Goal: Task Accomplishment & Management: Manage account settings

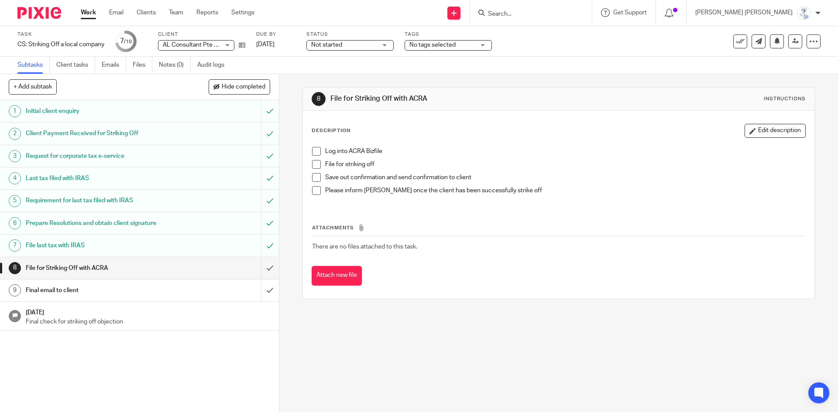
click at [561, 19] on div at bounding box center [530, 13] width 122 height 26
click at [565, 13] on input "Search" at bounding box center [526, 14] width 79 height 8
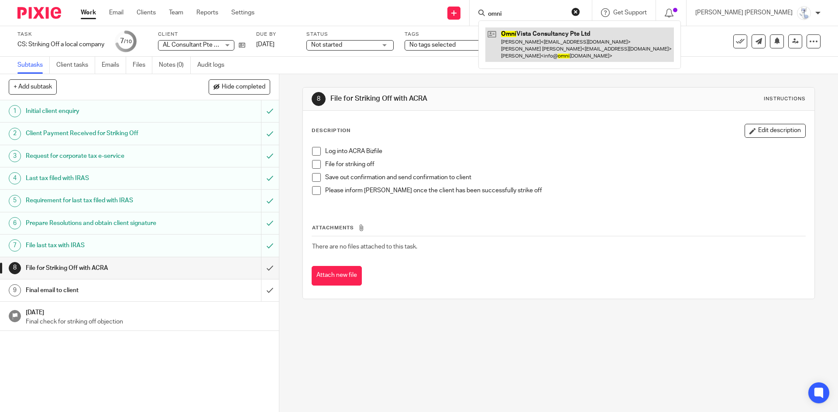
type input "omni"
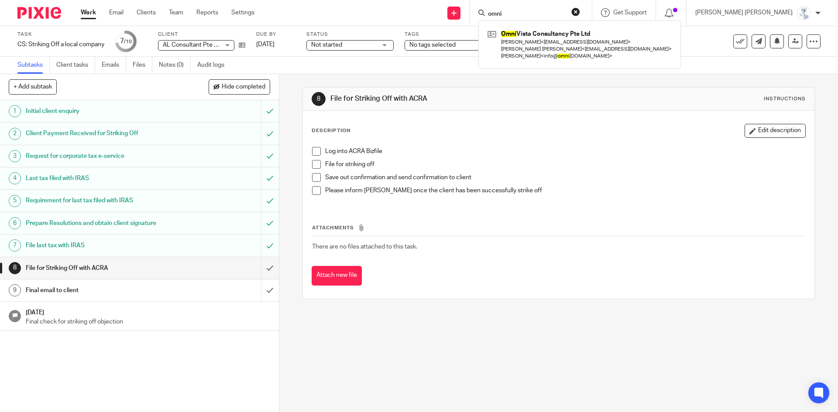
click at [670, 81] on div "8 File for Striking Off with ACRA Instructions Description Edit description Log…" at bounding box center [558, 193] width 512 height 238
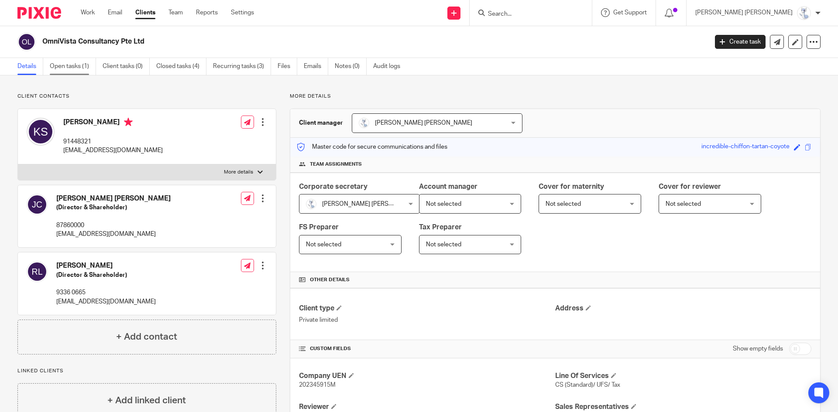
click at [65, 70] on link "Open tasks (1)" at bounding box center [73, 66] width 46 height 17
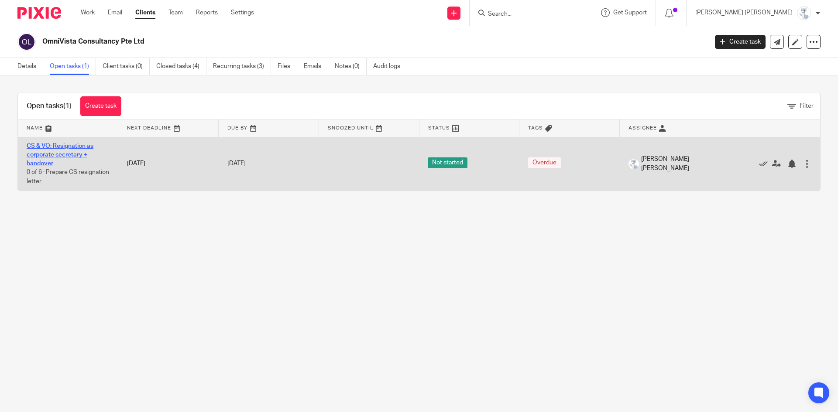
click at [72, 156] on link "CS & VO: Resignation as corporate secretary + handover" at bounding box center [60, 155] width 67 height 24
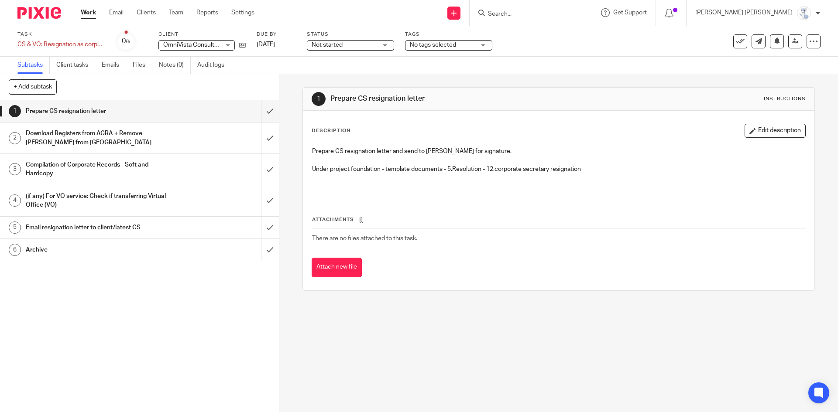
click at [81, 139] on h1 "Download Registers from ACRA + Remove [PERSON_NAME] from [GEOGRAPHIC_DATA]" at bounding box center [101, 138] width 151 height 22
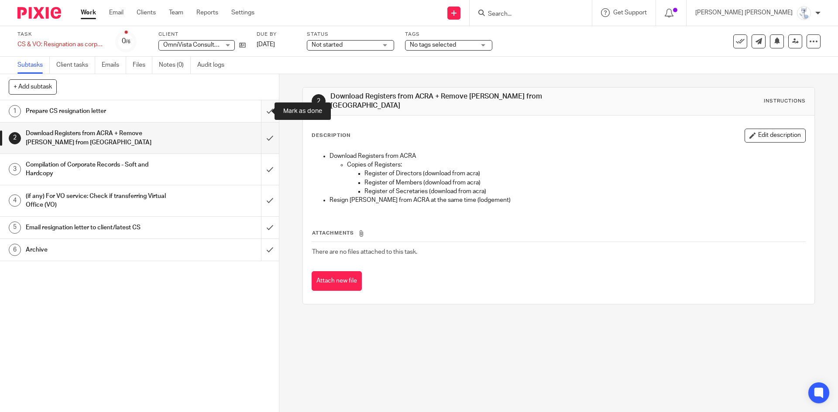
click at [260, 117] on input "submit" at bounding box center [139, 111] width 279 height 22
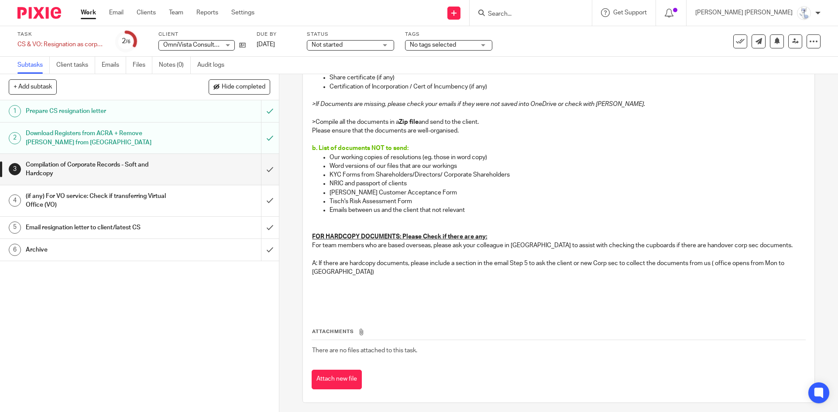
scroll to position [218, 0]
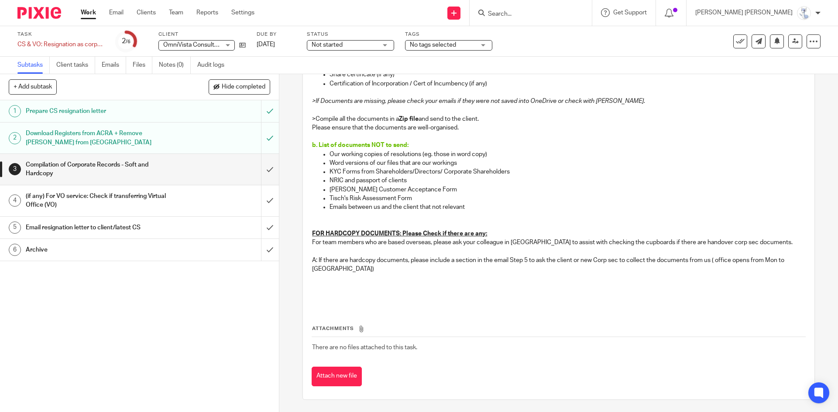
click at [168, 203] on h1 "(if any) For VO service: Check if transferring Virtual Office (VO)" at bounding box center [101, 201] width 151 height 22
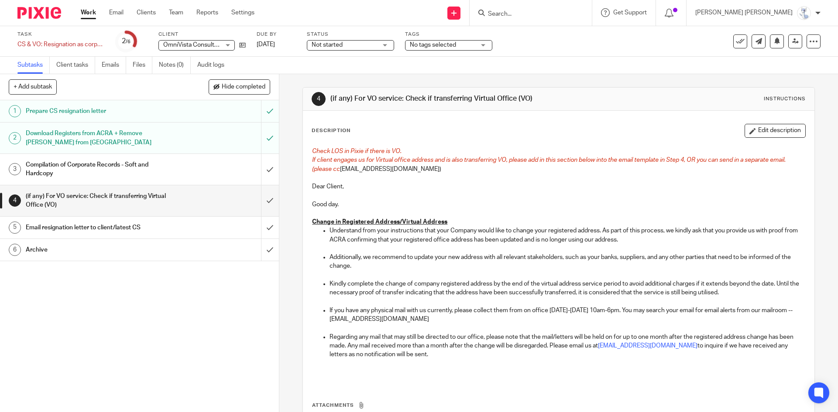
click at [151, 227] on h1 "Email resignation letter to client/latest CS" at bounding box center [101, 227] width 151 height 13
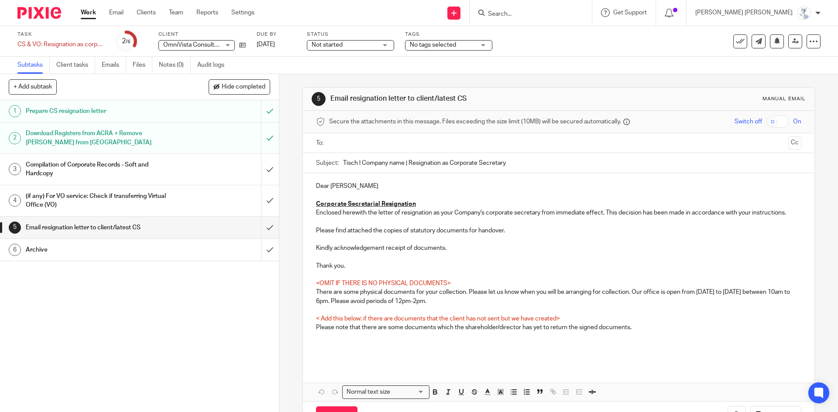
click at [113, 309] on div "1 Prepare CS resignation letter 2 Download Registers from ACRA + Remove Jolene …" at bounding box center [139, 256] width 279 height 312
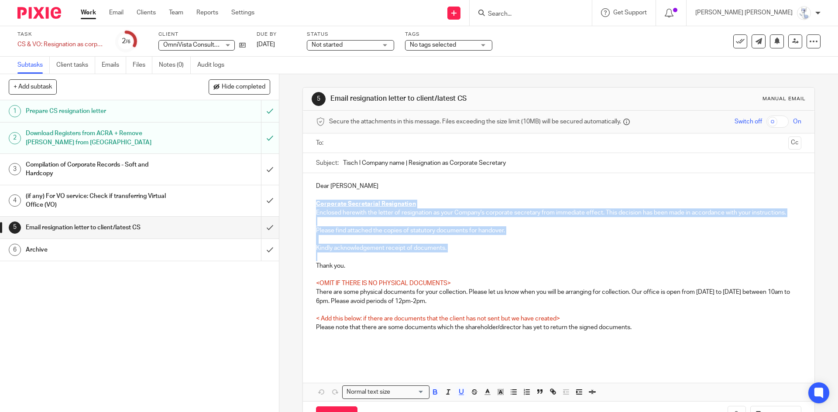
drag, startPoint x: 314, startPoint y: 203, endPoint x: 446, endPoint y: 253, distance: 141.4
click at [446, 253] on div "Dear Kai Sen Corporate Secretarial Resignation Enclosed herewith the letter of …" at bounding box center [558, 269] width 511 height 192
copy div "Corporate Secretarial Resignation Enclosed herewith the letter of resignation a…"
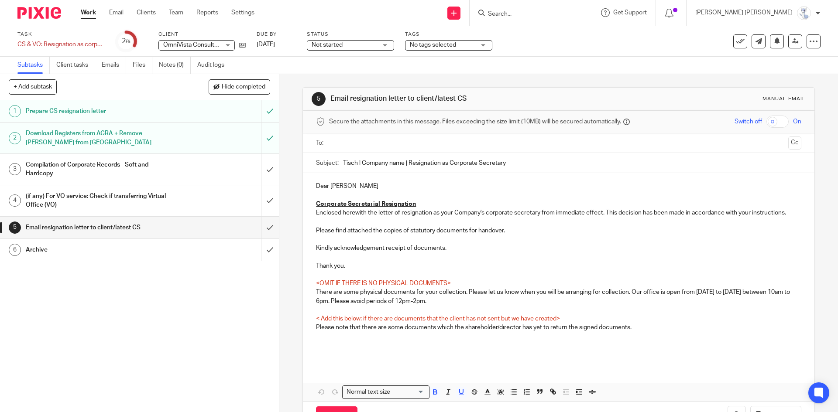
click at [429, 277] on p at bounding box center [558, 274] width 485 height 9
click at [123, 169] on h1 "Compilation of Corporate Records - Soft and Hardcopy" at bounding box center [101, 169] width 151 height 22
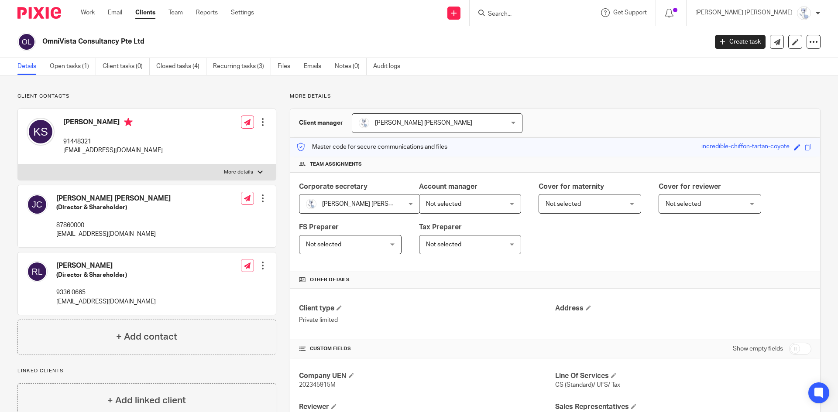
click at [759, 43] on div "Create task" at bounding box center [742, 42] width 55 height 14
click at [742, 43] on link "Create task" at bounding box center [740, 42] width 51 height 14
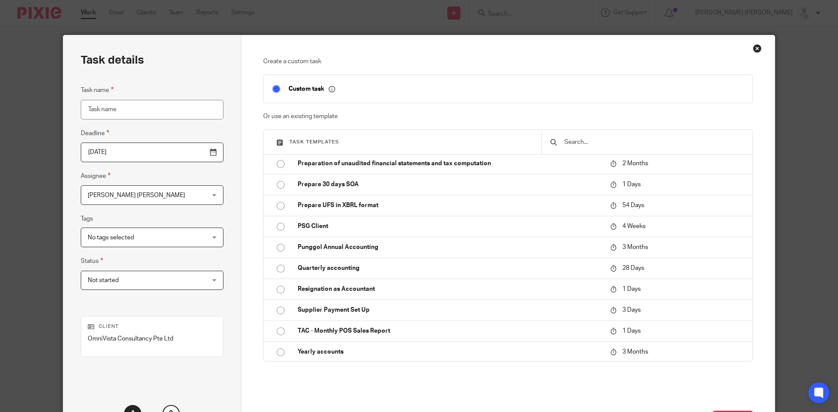
scroll to position [966, 0]
click at [352, 283] on td "Resignation as Accountant" at bounding box center [447, 287] width 317 height 21
type input "2025-08-27"
type input "Resignation as Accountant"
checkbox input "false"
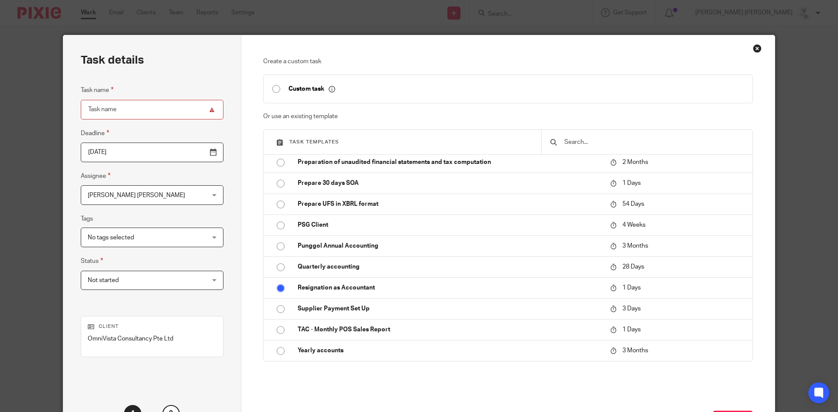
radio input "true"
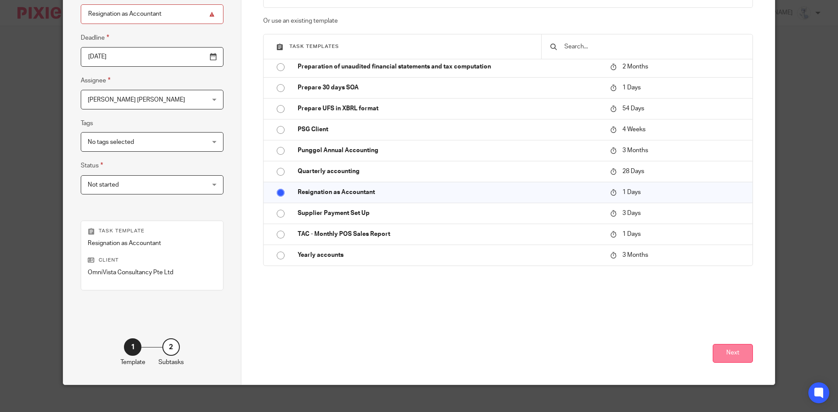
scroll to position [103, 0]
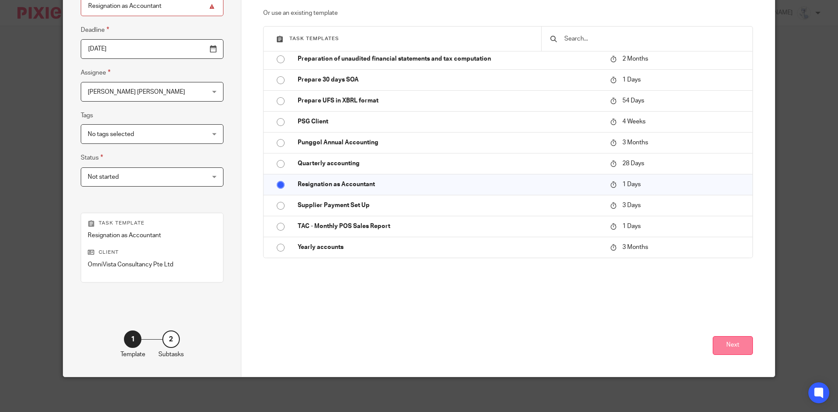
click at [734, 345] on button "Next" at bounding box center [732, 345] width 40 height 19
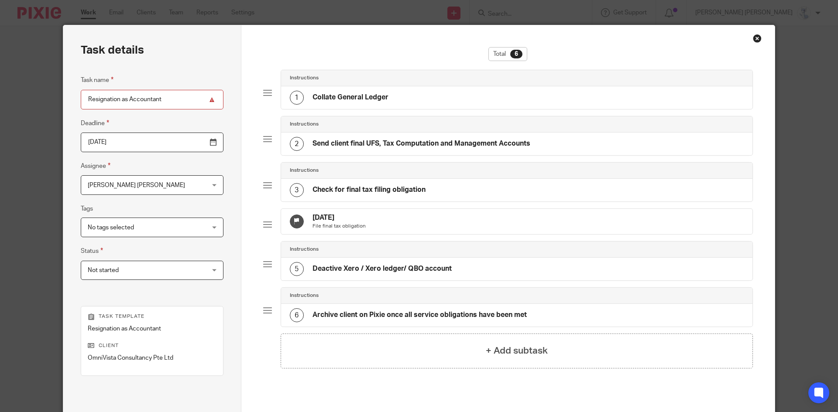
scroll to position [0, 0]
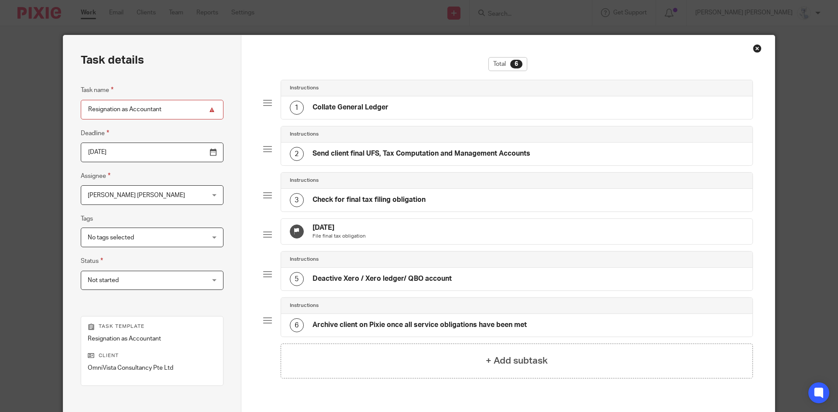
click at [344, 152] on h4 "Send client final UFS, Tax Computation and Management Accounts" at bounding box center [421, 153] width 218 height 9
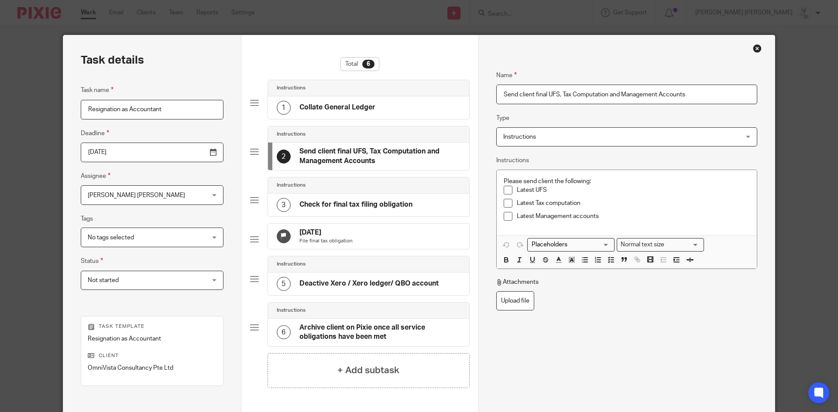
click at [325, 201] on h4 "Check for final tax filing obligation" at bounding box center [355, 204] width 113 height 9
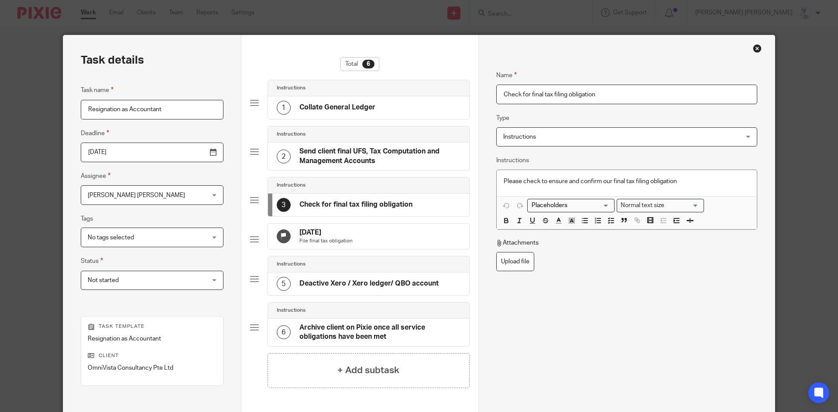
click at [333, 153] on h4 "Send client final UFS, Tax Computation and Management Accounts" at bounding box center [379, 156] width 161 height 19
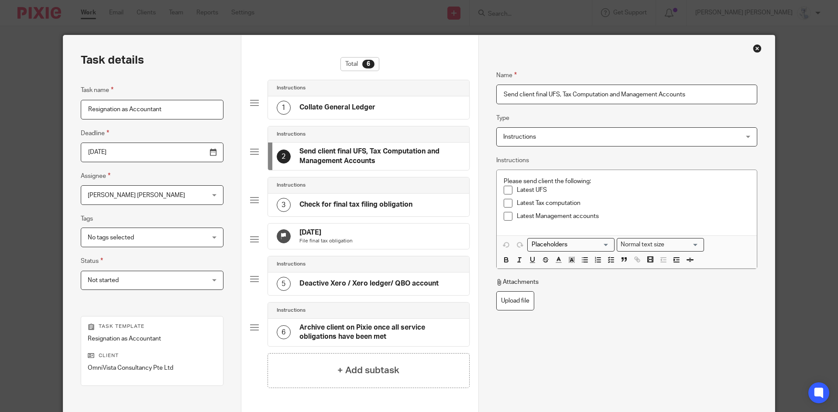
click at [334, 111] on h4 "Collate General Ledger" at bounding box center [337, 107] width 76 height 9
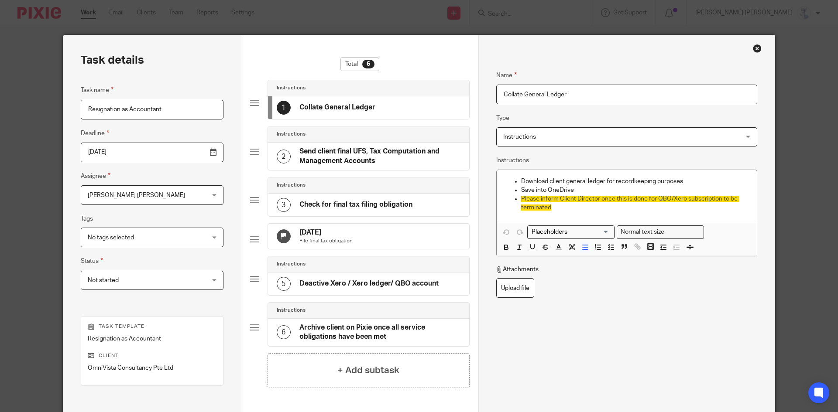
click at [334, 154] on h4 "Send client final UFS, Tax Computation and Management Accounts" at bounding box center [379, 156] width 161 height 19
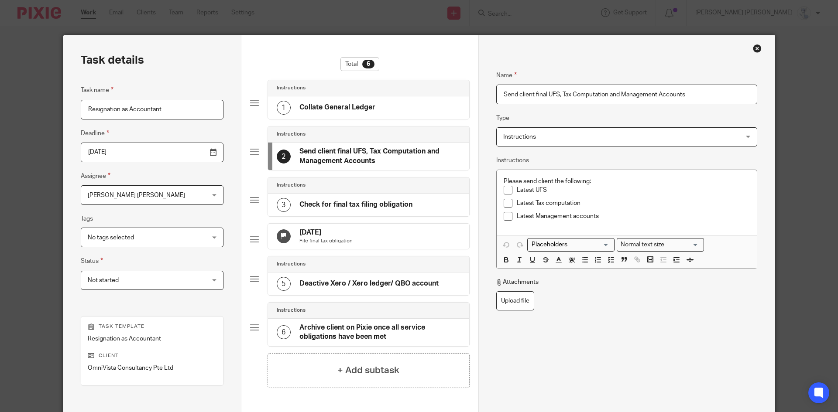
click at [329, 202] on h4 "Check for final tax filing obligation" at bounding box center [355, 204] width 113 height 9
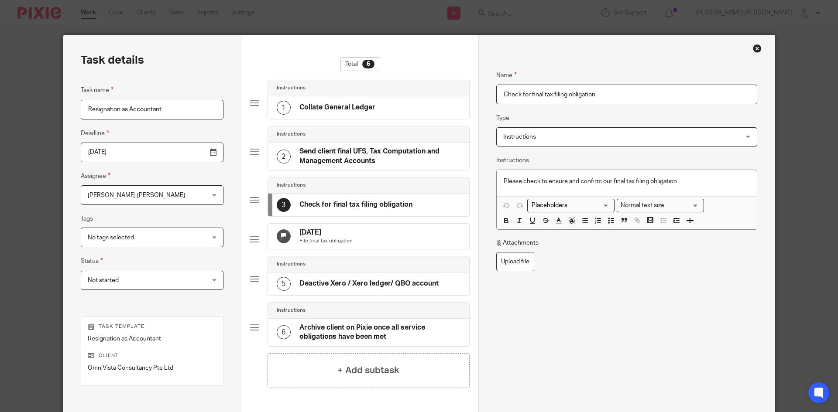
click at [332, 288] on h4 "Deactive Xero / Xero ledger/ QBO account" at bounding box center [368, 283] width 139 height 9
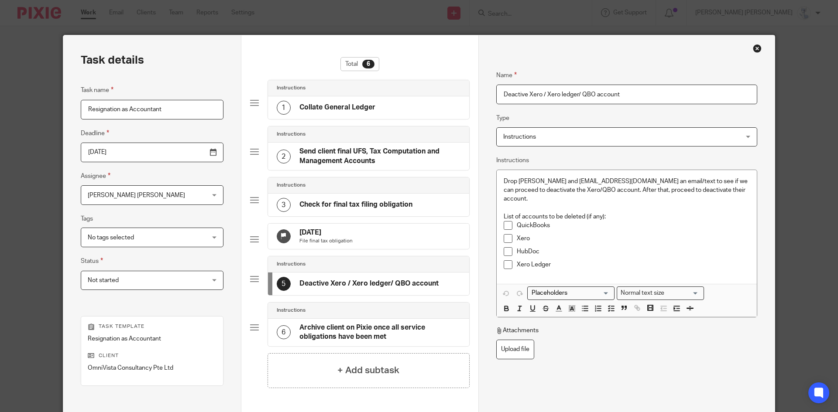
click at [343, 206] on h4 "Check for final tax filing obligation" at bounding box center [355, 204] width 113 height 9
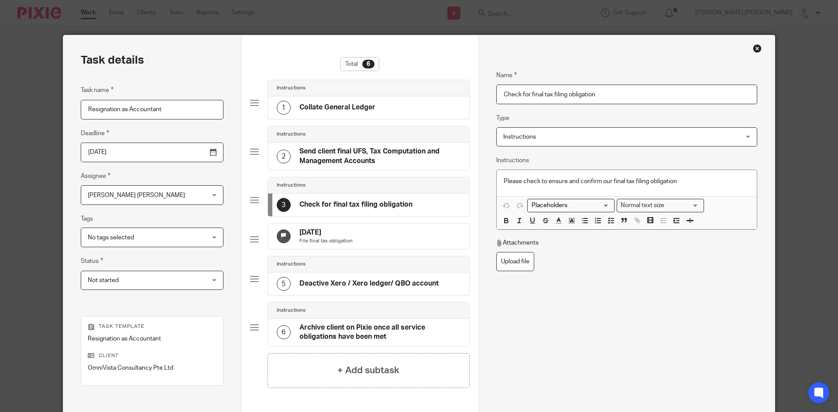
click at [329, 156] on h4 "Send client final UFS, Tax Computation and Management Accounts" at bounding box center [379, 156] width 161 height 19
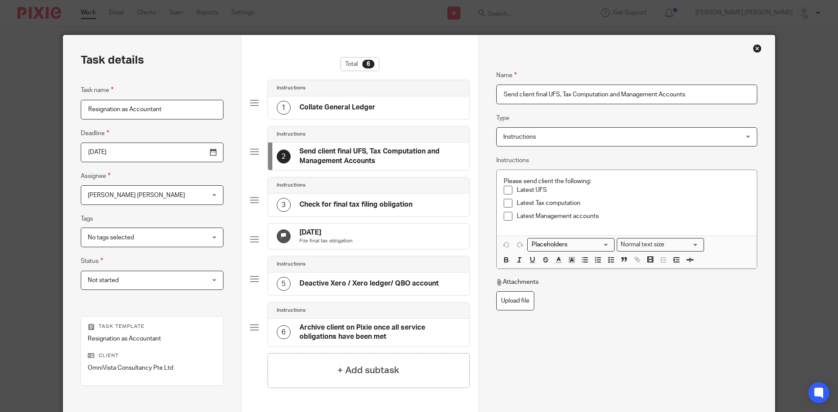
click at [357, 110] on h4 "Collate General Ledger" at bounding box center [337, 107] width 76 height 9
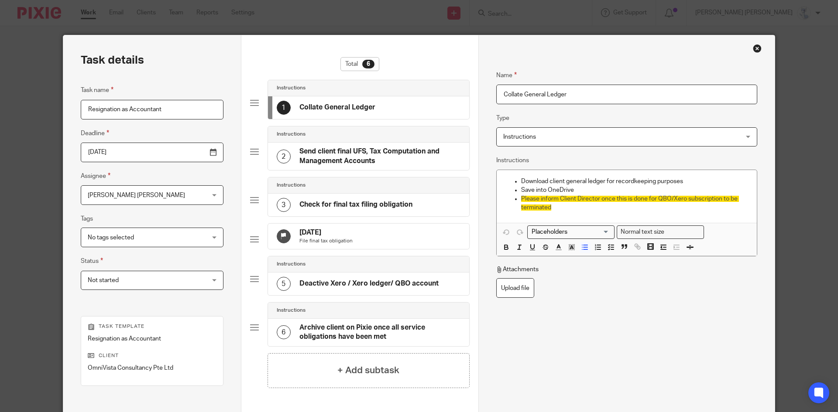
click at [348, 154] on h4 "Send client final UFS, Tax Computation and Management Accounts" at bounding box center [379, 156] width 161 height 19
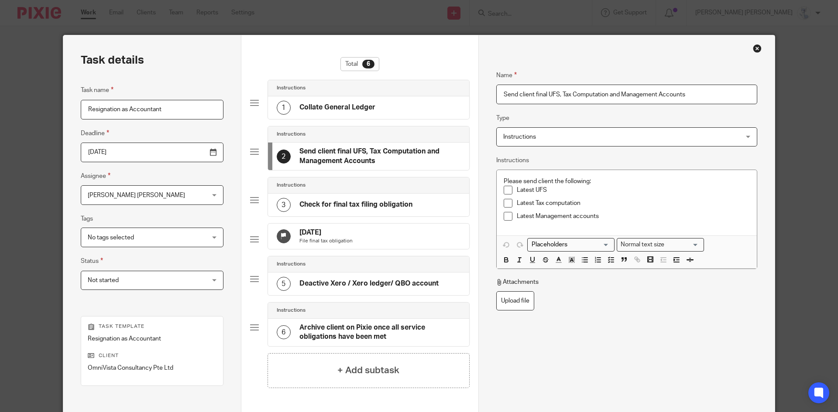
click at [346, 203] on h4 "Check for final tax filing obligation" at bounding box center [355, 204] width 113 height 9
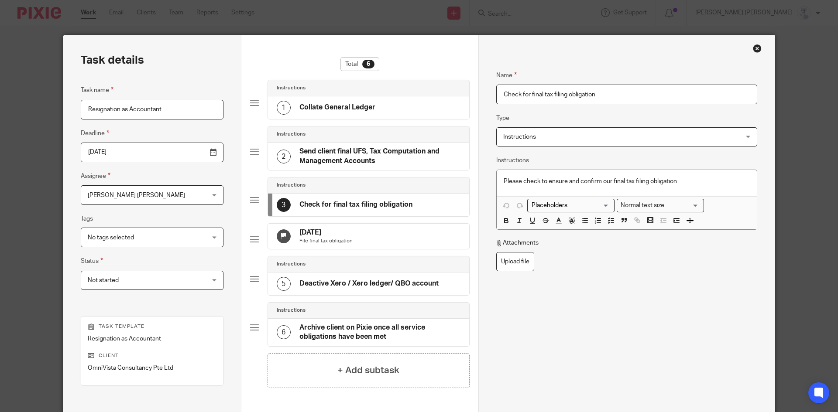
click at [343, 157] on h4 "Send client final UFS, Tax Computation and Management Accounts" at bounding box center [379, 156] width 161 height 19
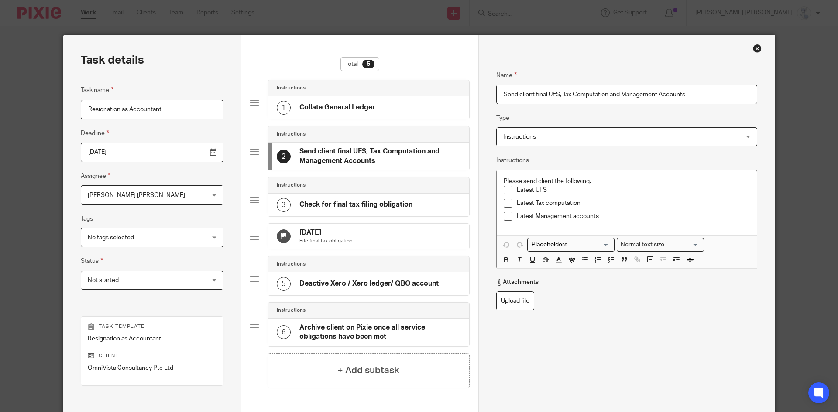
click at [335, 108] on h4 "Collate General Ledger" at bounding box center [337, 107] width 76 height 9
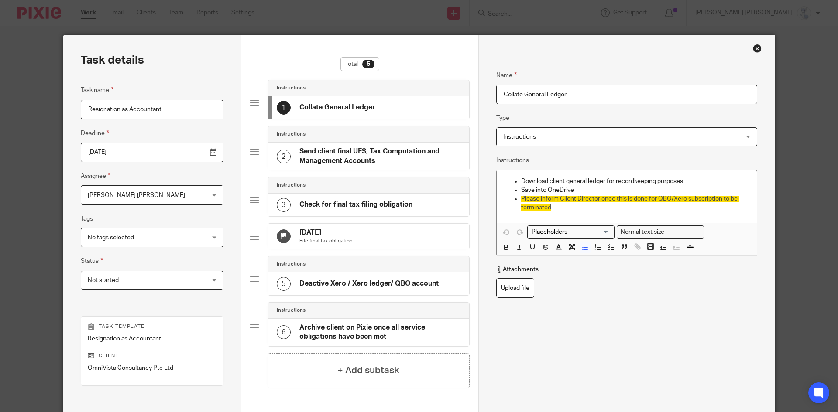
click at [331, 143] on div "2 Send client final UFS, Tax Computation and Management Accounts" at bounding box center [368, 156] width 201 height 27
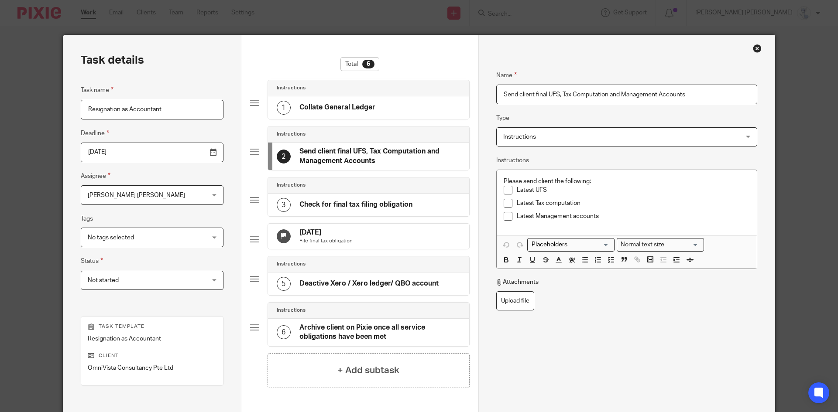
click at [325, 284] on div "5 Deactive Xero / Xero ledger/ QBO account" at bounding box center [358, 284] width 162 height 14
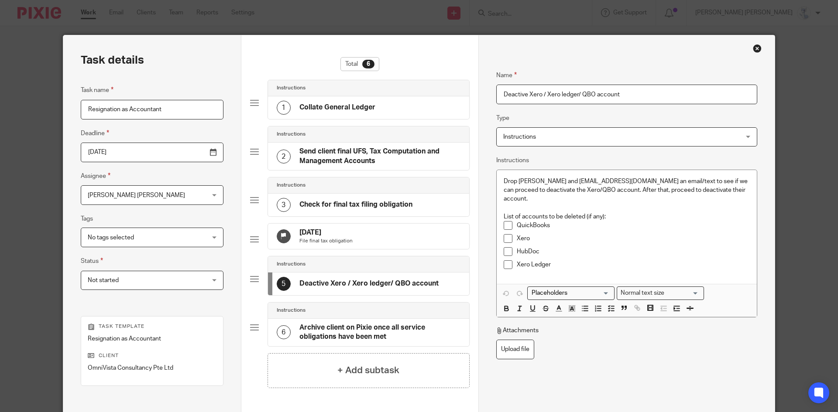
click at [328, 200] on div "3 Check for final tax filing obligation" at bounding box center [345, 205] width 136 height 14
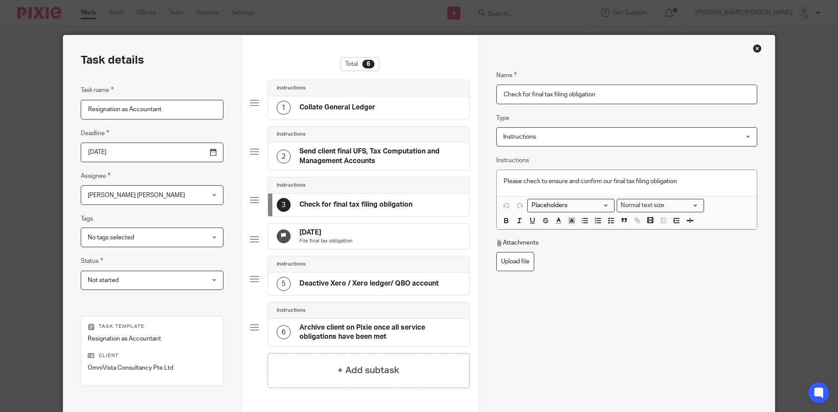
click at [328, 159] on h4 "Send client final UFS, Tax Computation and Management Accounts" at bounding box center [379, 156] width 161 height 19
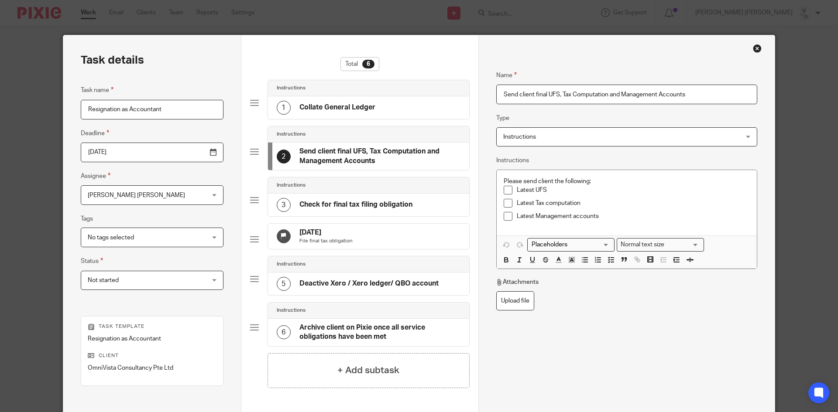
click at [329, 115] on div "1 Collate General Ledger" at bounding box center [326, 108] width 99 height 14
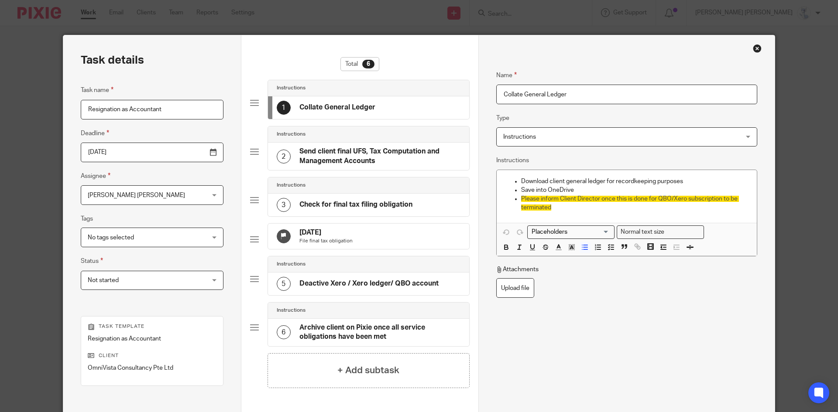
click at [324, 153] on h4 "Send client final UFS, Tax Computation and Management Accounts" at bounding box center [379, 156] width 161 height 19
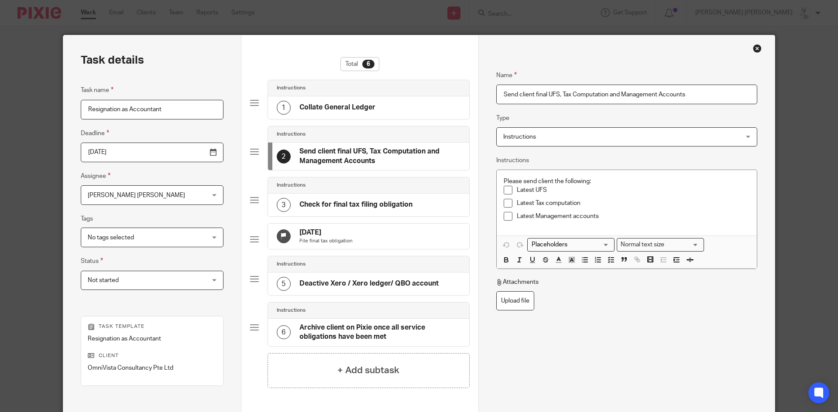
click at [322, 203] on h4 "Check for final tax filing obligation" at bounding box center [355, 204] width 113 height 9
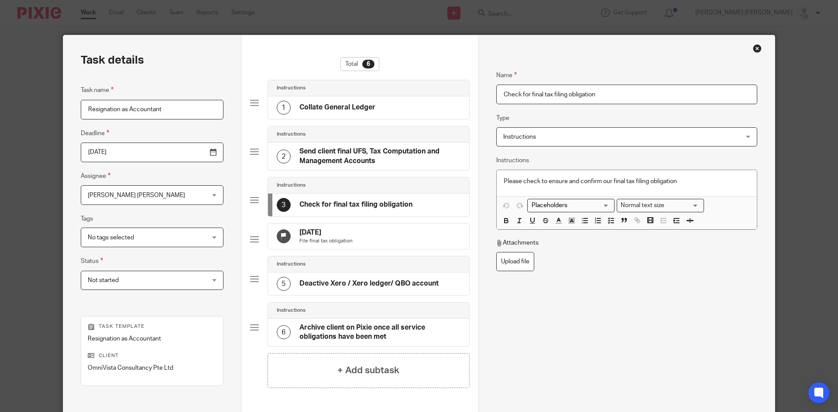
click at [312, 288] on h4 "Deactive Xero / Xero ledger/ QBO account" at bounding box center [368, 283] width 139 height 9
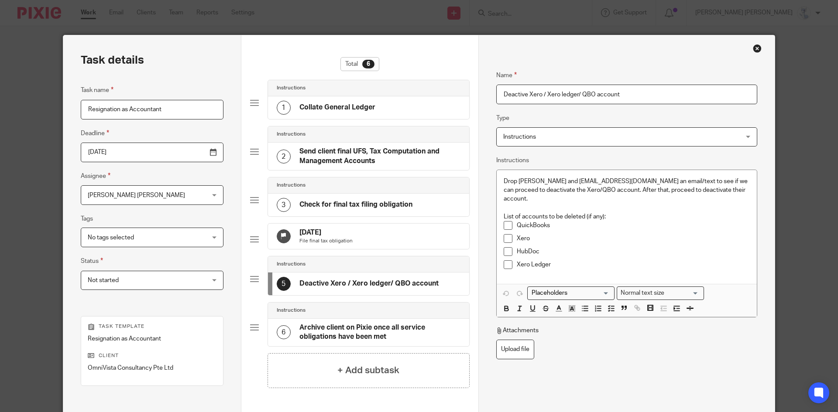
click at [346, 332] on h4 "Archive client on Pixie once all service obligations have been met" at bounding box center [379, 332] width 161 height 19
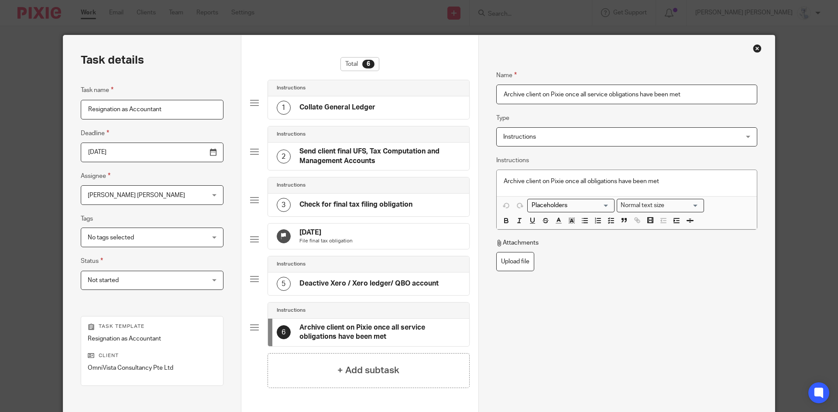
click at [753, 48] on div "Close this dialog window" at bounding box center [757, 48] width 9 height 9
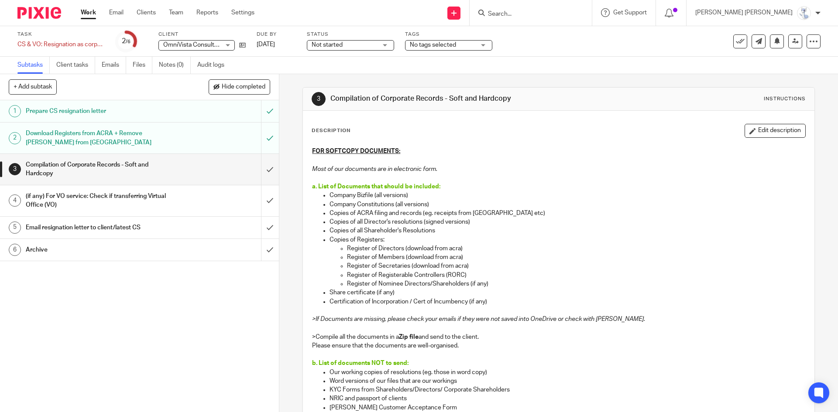
click at [143, 222] on h1 "Email resignation letter to client/latest CS" at bounding box center [101, 227] width 151 height 13
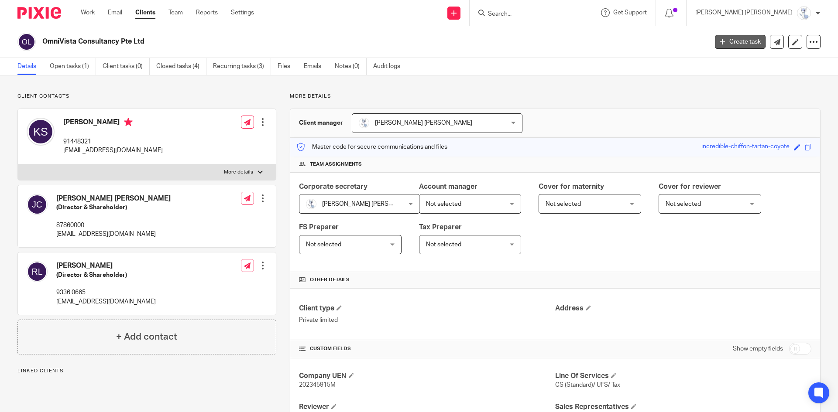
click at [754, 42] on link "Create task" at bounding box center [740, 42] width 51 height 14
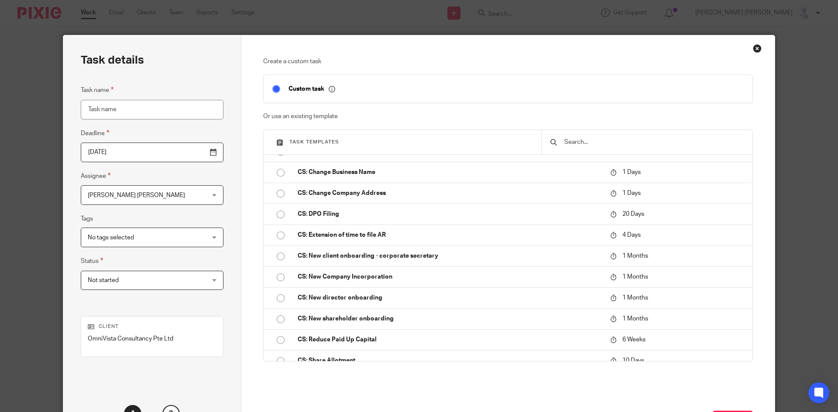
scroll to position [305, 0]
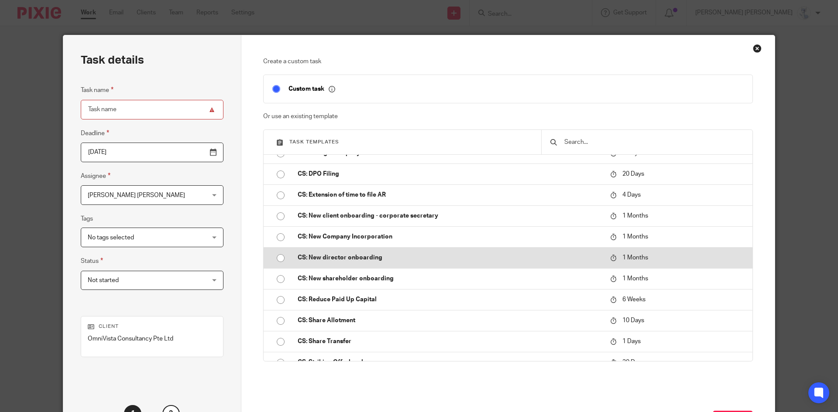
click at [363, 266] on td "CS: New director onboarding" at bounding box center [447, 257] width 317 height 21
type input "[DATE]"
type input "CS: New director onboarding"
checkbox input "false"
radio input "true"
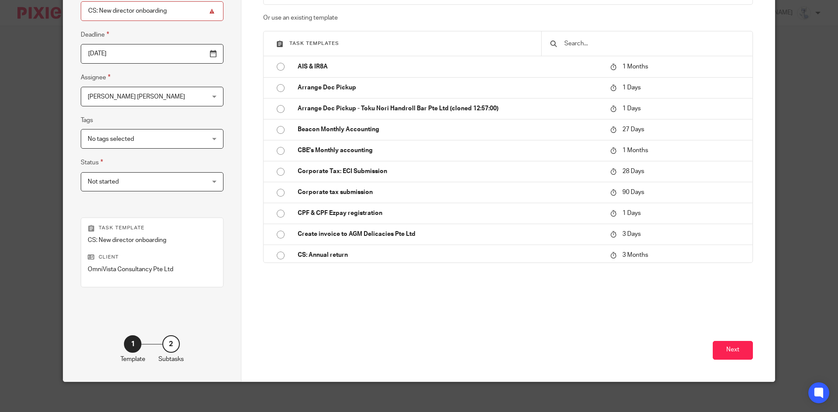
scroll to position [103, 0]
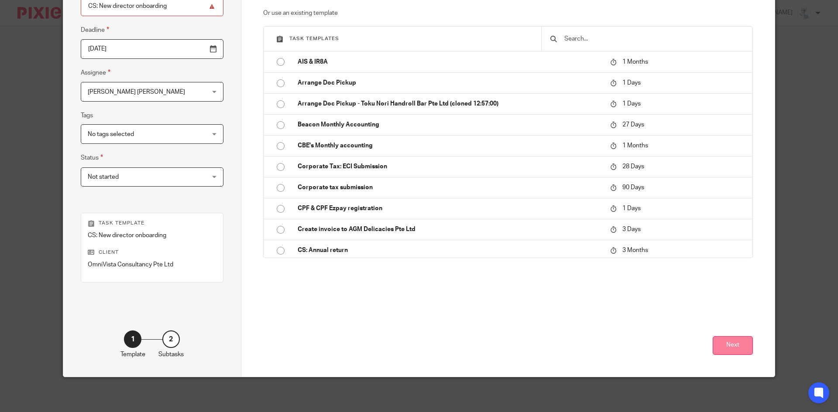
click at [737, 346] on button "Next" at bounding box center [732, 345] width 40 height 19
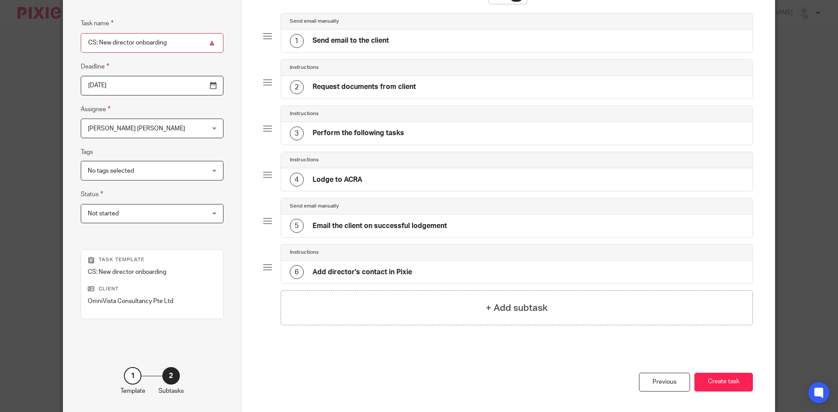
scroll to position [16, 0]
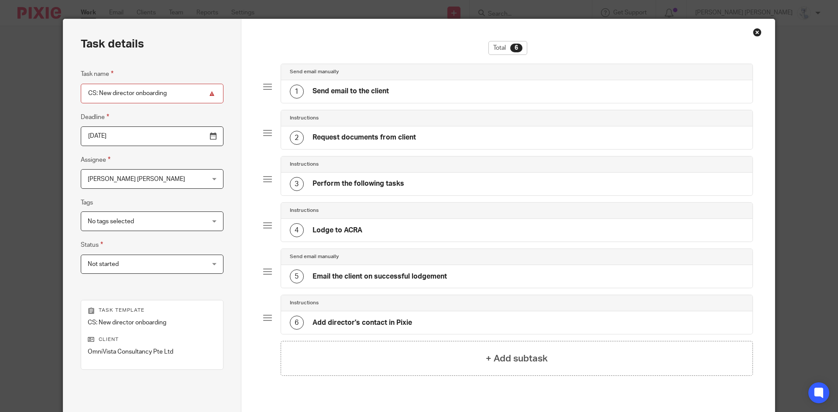
click at [361, 84] on div "1 Send email to the client" at bounding box center [517, 91] width 472 height 23
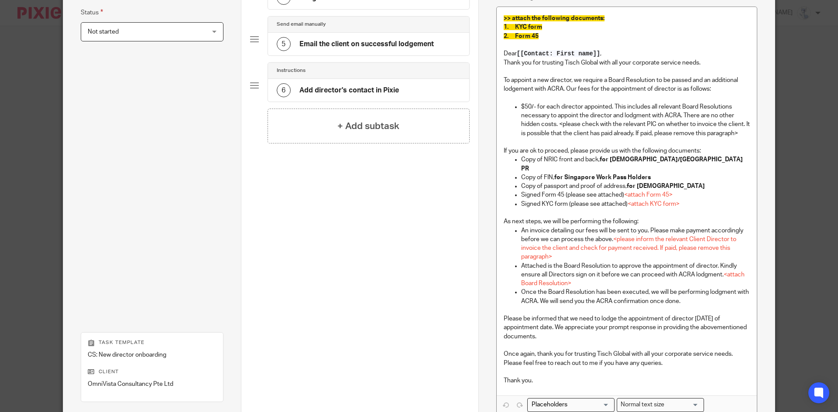
scroll to position [322, 0]
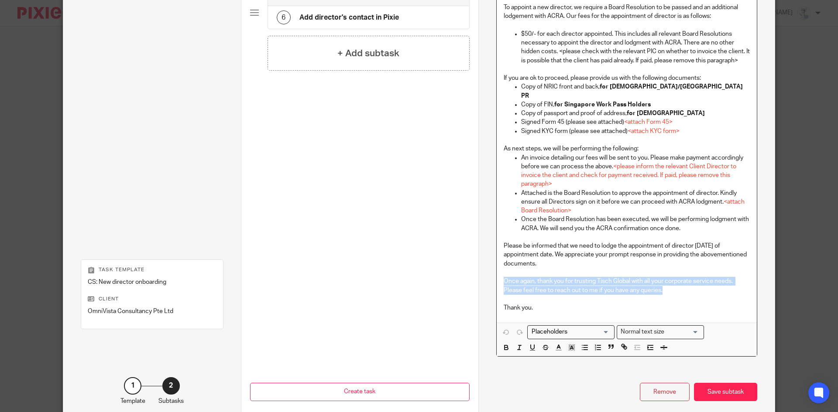
drag, startPoint x: 664, startPoint y: 280, endPoint x: 499, endPoint y: 270, distance: 165.6
click at [499, 270] on div ">> attach the following documents: 1. KYC form 2. Form 45 Dear [[Contact: First…" at bounding box center [626, 128] width 260 height 389
copy p "Once again, thank you for trusting Tisch Global with all your corporate service…"
